Goal: Task Accomplishment & Management: Manage account settings

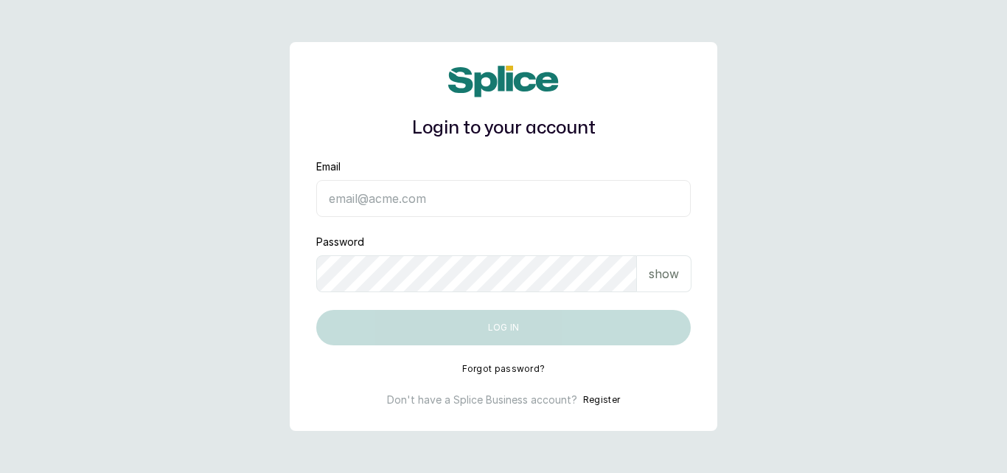
type input "[EMAIL_ADDRESS][DOMAIN_NAME]"
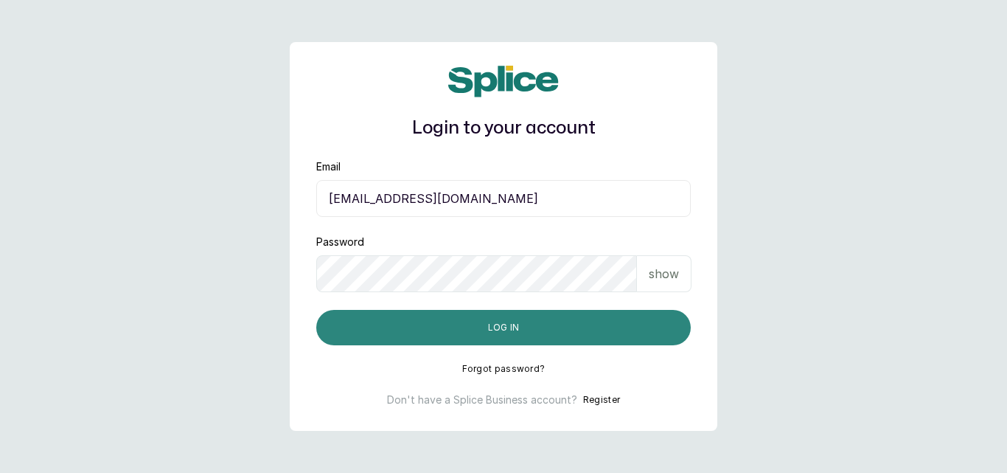
click at [519, 330] on button "Log in" at bounding box center [503, 327] width 375 height 35
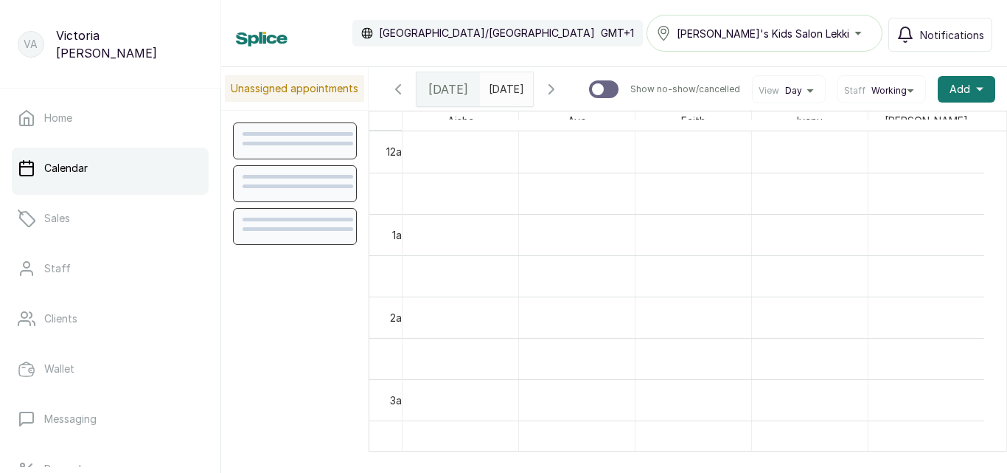
scroll to position [496, 0]
